Goal: Check status: Check status

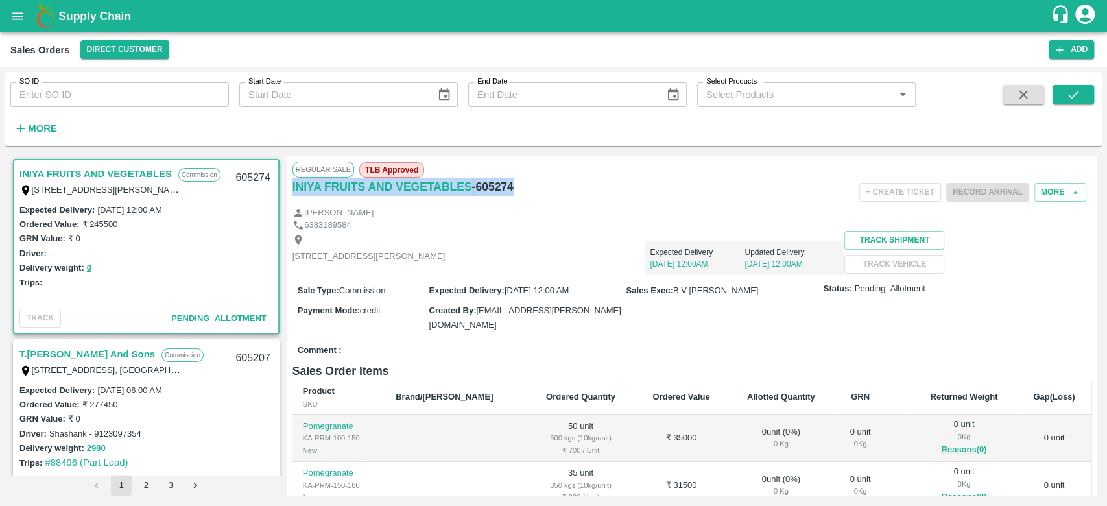
drag, startPoint x: 512, startPoint y: 183, endPoint x: 292, endPoint y: 198, distance: 220.2
click at [292, 198] on div "INIYA FRUITS AND VEGETABLES - 605274" at bounding box center [425, 192] width 266 height 29
copy div "INIYA FRUITS AND VEGETABLES - 605274"
click at [658, 236] on div "Expected Delivery [DATE] 12:00AM Updated Delivery [DATE] 12:00AM" at bounding box center [644, 253] width 399 height 44
